Goal: Transaction & Acquisition: Subscribe to service/newsletter

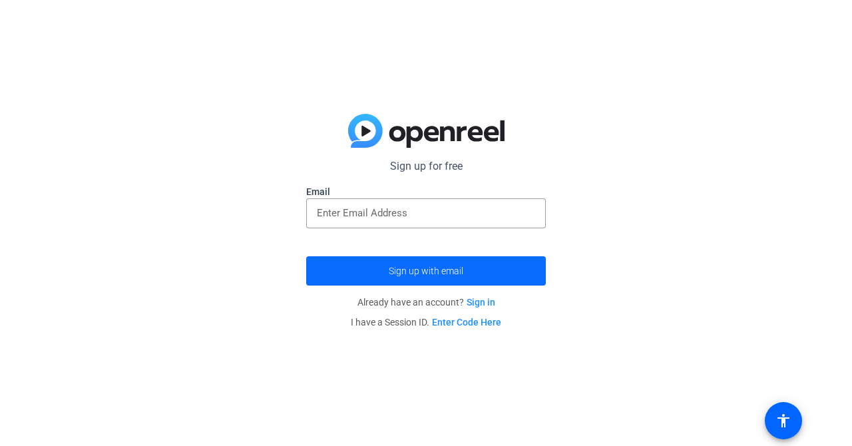
click at [492, 272] on span "submit" at bounding box center [426, 271] width 240 height 32
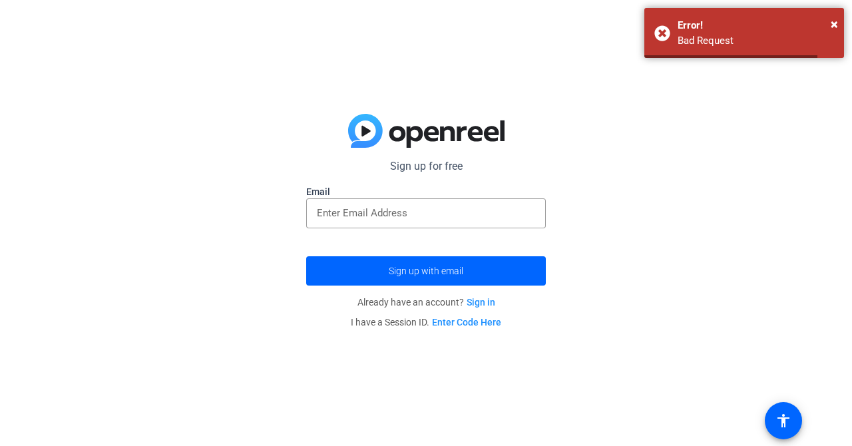
click at [486, 305] on link "Sign in" at bounding box center [481, 302] width 29 height 11
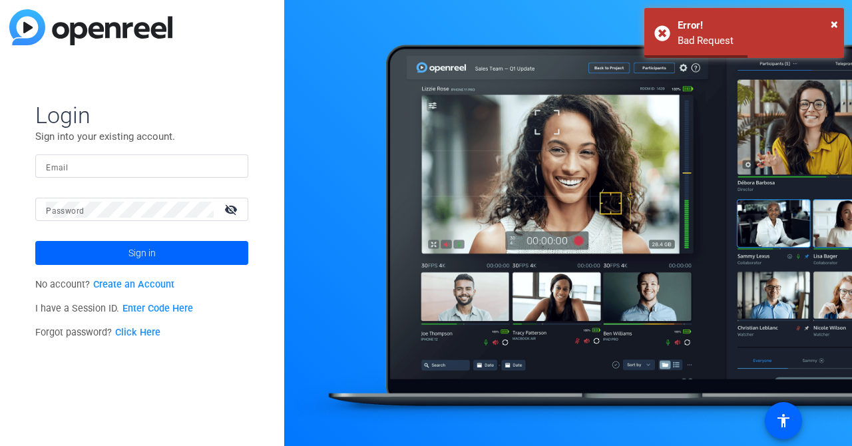
click at [157, 288] on link "Create an Account" at bounding box center [133, 284] width 81 height 11
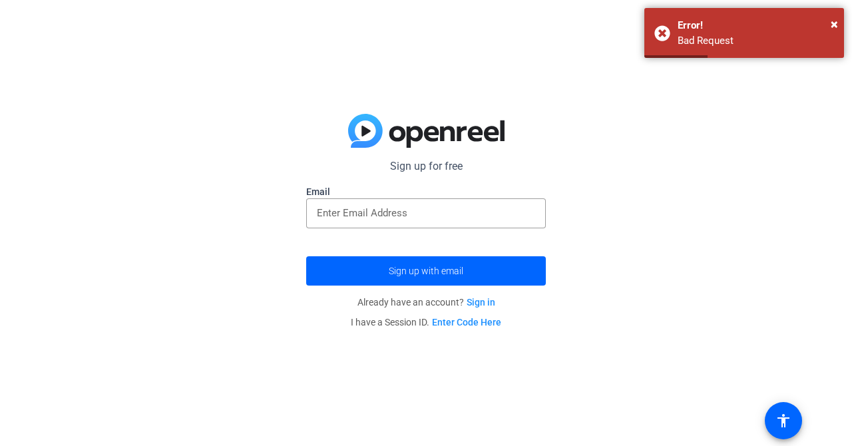
click at [441, 318] on link "Enter Code Here" at bounding box center [466, 322] width 69 height 11
